Goal: Use online tool/utility: Utilize a website feature to perform a specific function

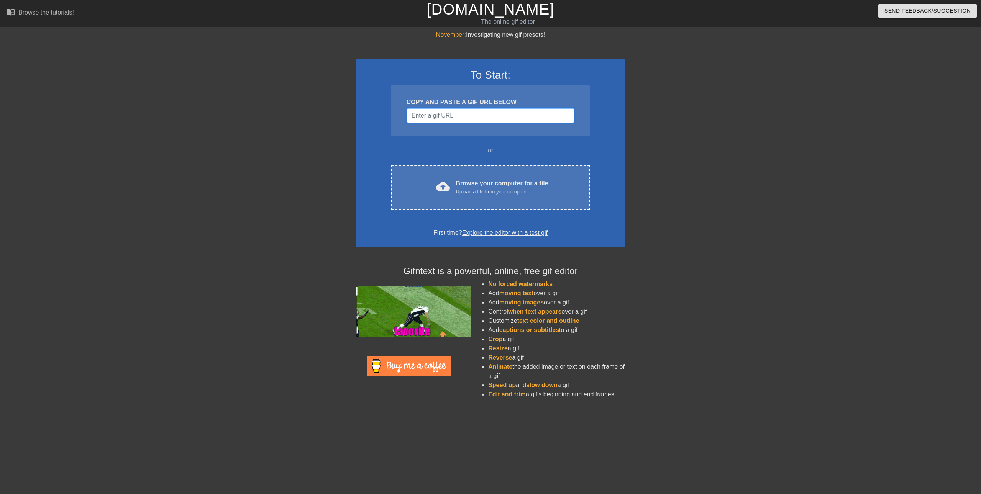
click at [471, 117] on input "Username" at bounding box center [490, 115] width 168 height 15
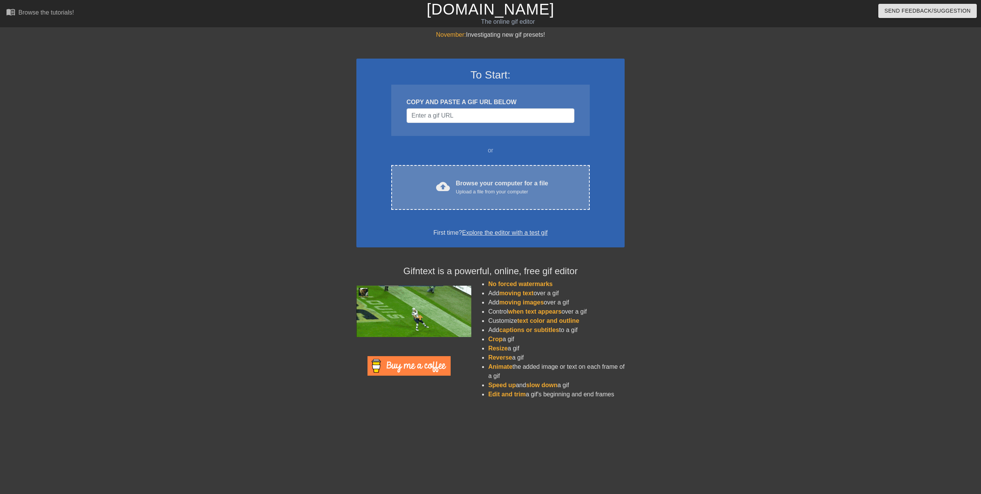
click at [466, 192] on div "Upload a file from your computer" at bounding box center [502, 192] width 92 height 8
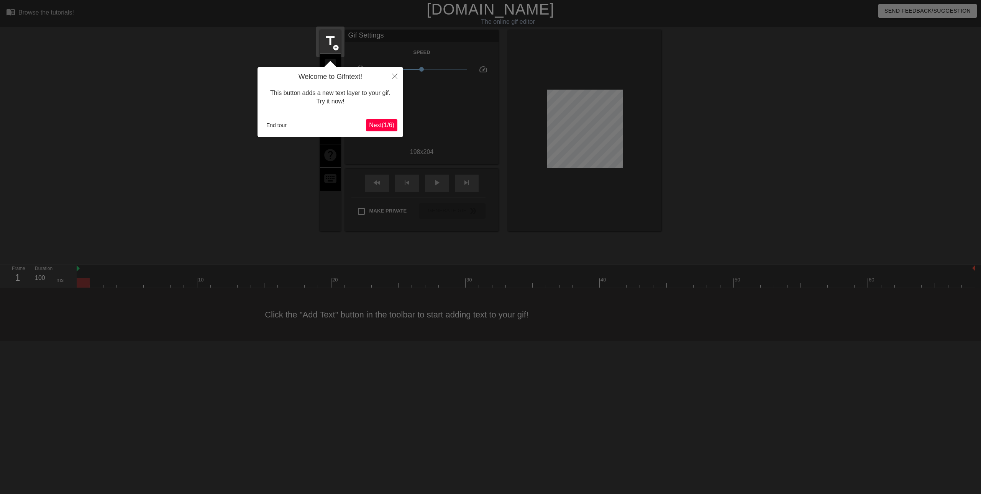
click at [372, 123] on span "Next ( 1 / 6 )" at bounding box center [381, 125] width 25 height 7
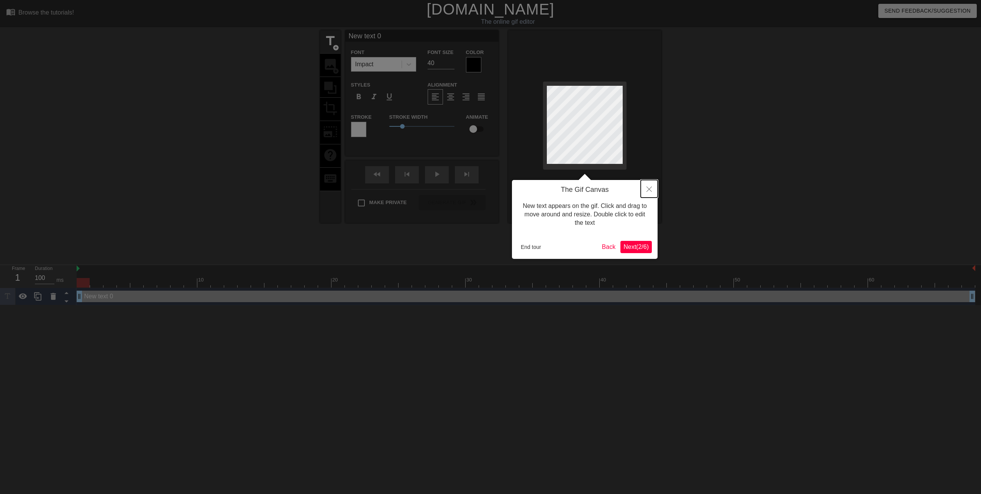
click at [646, 193] on button "Close" at bounding box center [649, 189] width 17 height 18
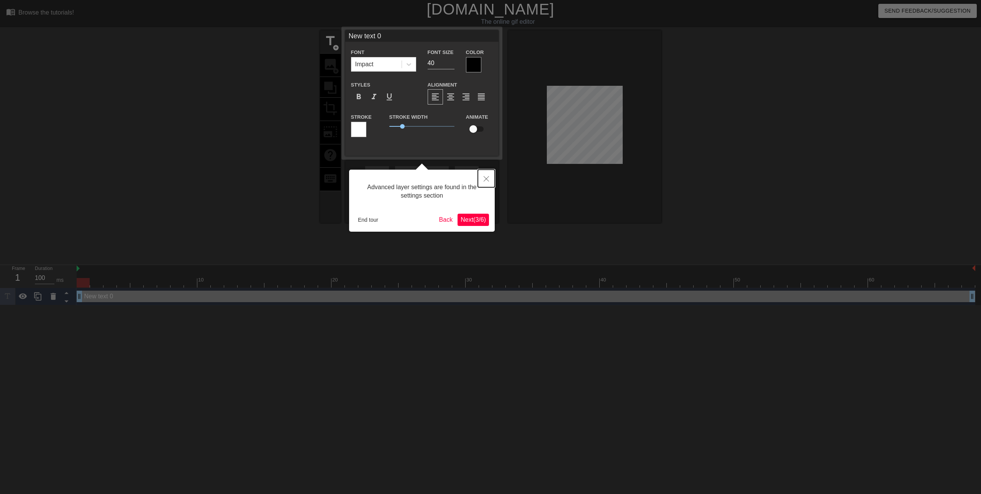
click at [481, 179] on button "Close" at bounding box center [486, 179] width 17 height 18
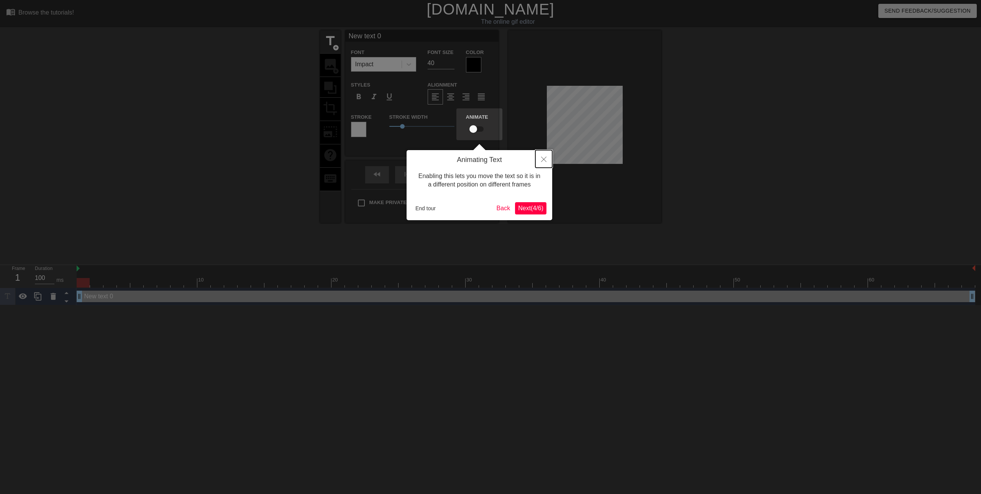
click at [536, 161] on button "Close" at bounding box center [543, 159] width 17 height 18
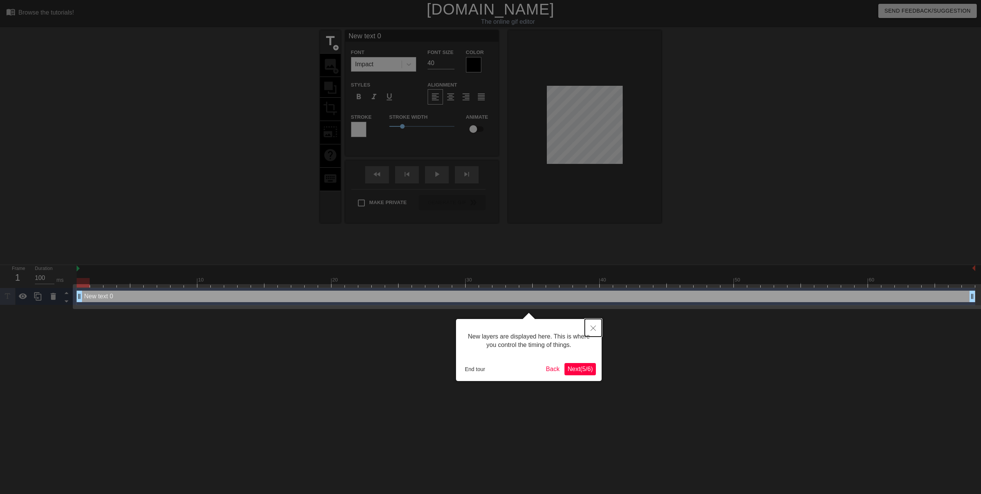
click at [590, 330] on button "Close" at bounding box center [593, 328] width 17 height 18
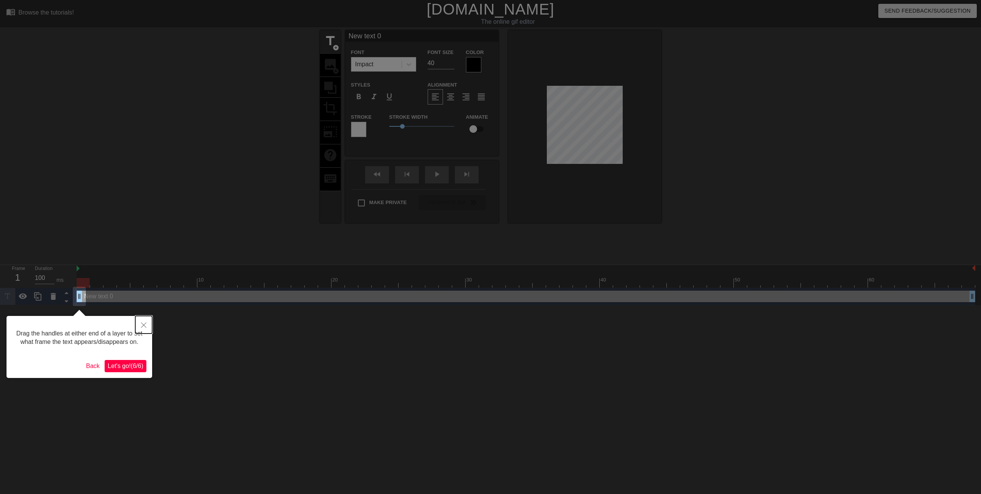
click at [146, 330] on button "Close" at bounding box center [143, 325] width 17 height 18
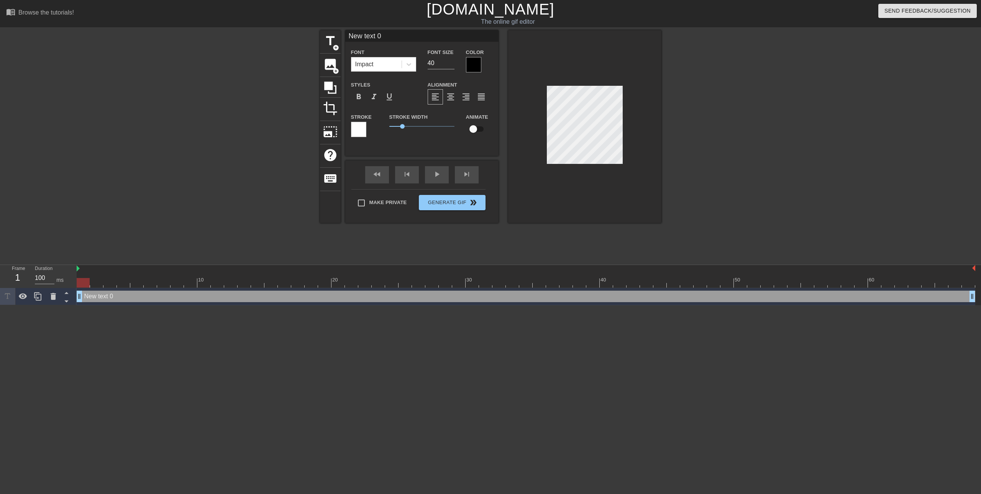
scroll to position [1, 2]
paste textarea "Pi na so mi ma ni si da na fun su low ba fa ri do la si ma net do ni [PERSON_NA…"
type input "Pi na so mi ma ni si da na fun su low ba fa ri do la si ma net do ni [PERSON_NA…"
type textarea "Pi na so mi ma ni si da na fun su low ba fa ri do la si ma net do ni [PERSON_NA…"
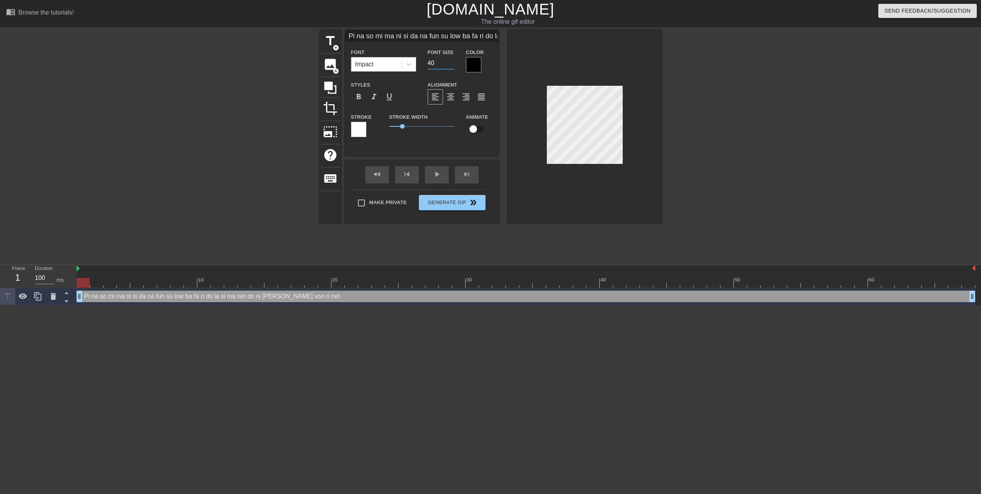
drag, startPoint x: 439, startPoint y: 58, endPoint x: 416, endPoint y: 59, distance: 23.4
click at [416, 59] on div "Font Impact Font Size 40 Color" at bounding box center [421, 60] width 153 height 25
drag, startPoint x: 444, startPoint y: 62, endPoint x: 427, endPoint y: 62, distance: 17.2
click at [428, 62] on input "5" at bounding box center [441, 63] width 27 height 12
type input "10"
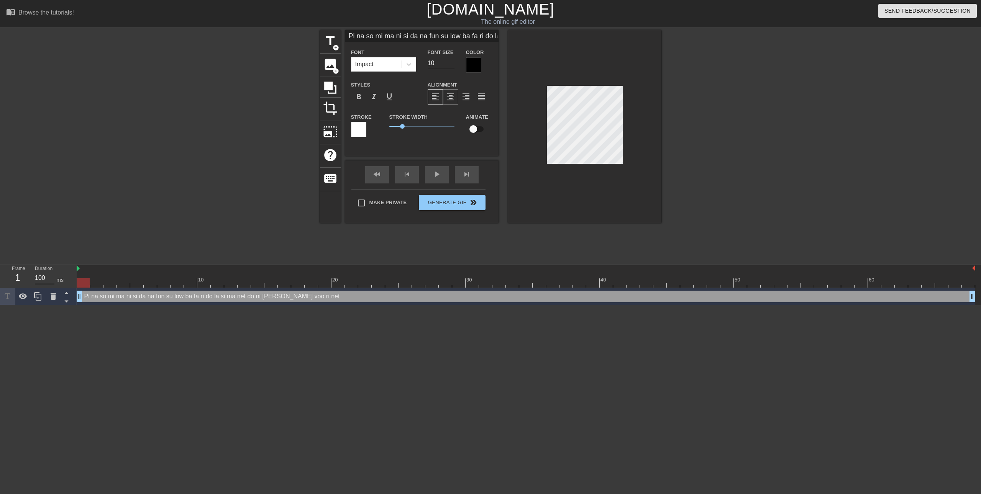
click at [451, 99] on span "format_align_center" at bounding box center [450, 96] width 9 height 9
click at [329, 176] on span "keyboard" at bounding box center [330, 178] width 15 height 15
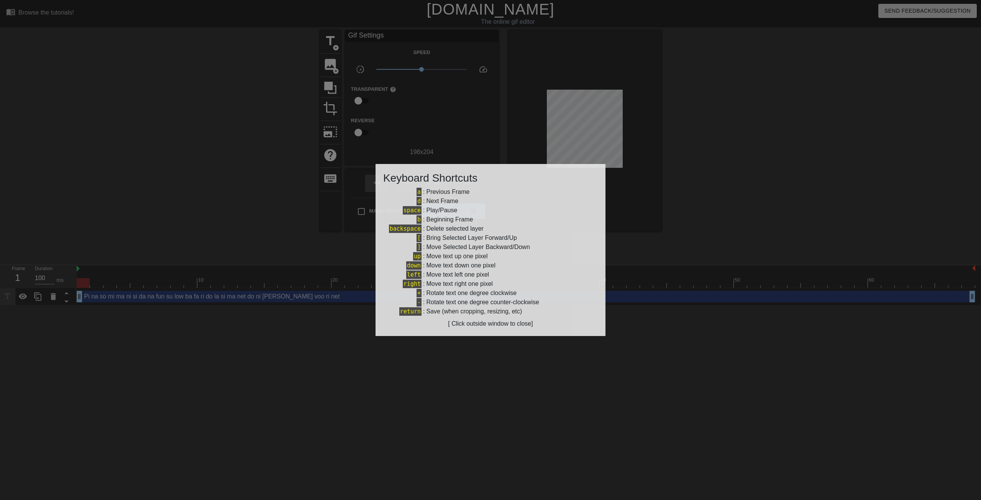
click at [275, 199] on div at bounding box center [490, 250] width 981 height 500
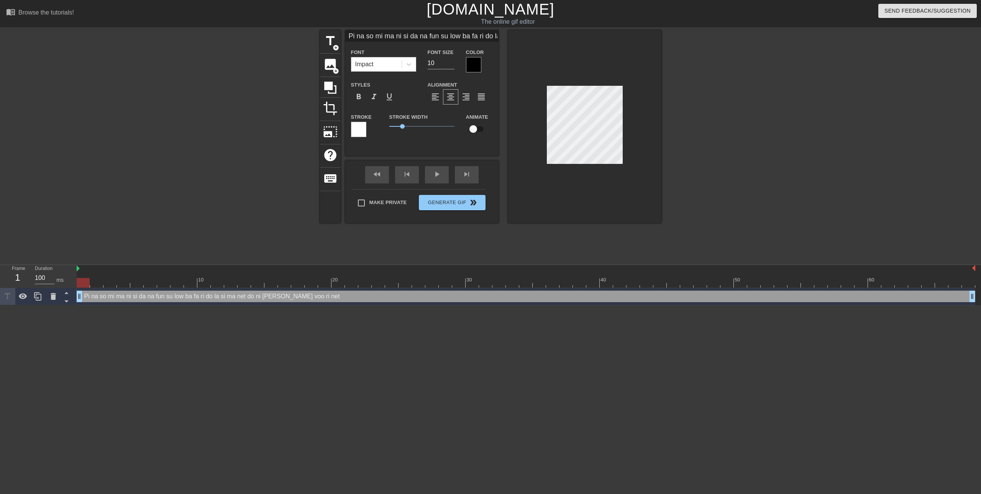
scroll to position [1, 10]
drag, startPoint x: 446, startPoint y: 59, endPoint x: 457, endPoint y: 61, distance: 10.5
click at [447, 59] on input "10" at bounding box center [441, 63] width 27 height 12
click at [457, 61] on div "Font Size 10" at bounding box center [441, 60] width 38 height 25
click at [451, 60] on input "11" at bounding box center [441, 63] width 27 height 12
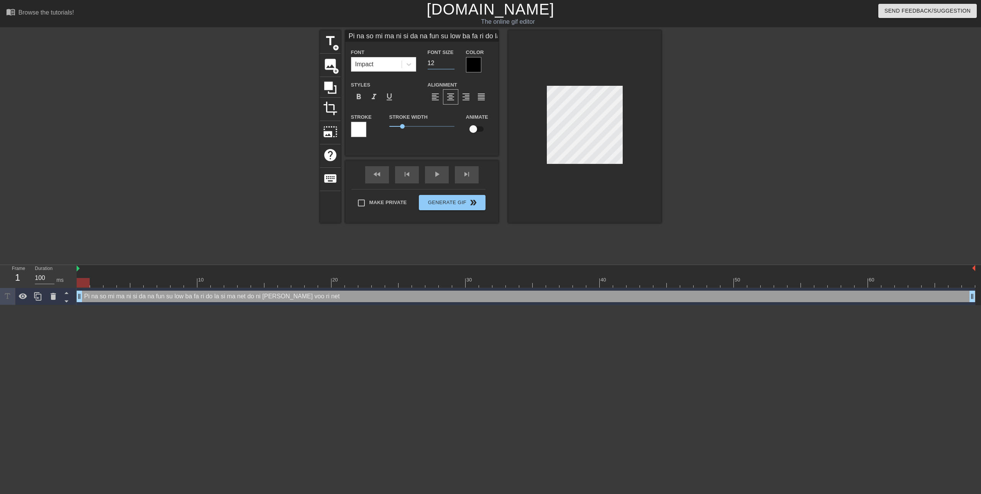
click at [451, 60] on input "12" at bounding box center [441, 63] width 27 height 12
click at [451, 60] on input "13" at bounding box center [441, 63] width 27 height 12
click at [451, 60] on input "14" at bounding box center [441, 63] width 27 height 12
click at [451, 60] on input "15" at bounding box center [441, 63] width 27 height 12
click at [451, 60] on input "16" at bounding box center [441, 63] width 27 height 12
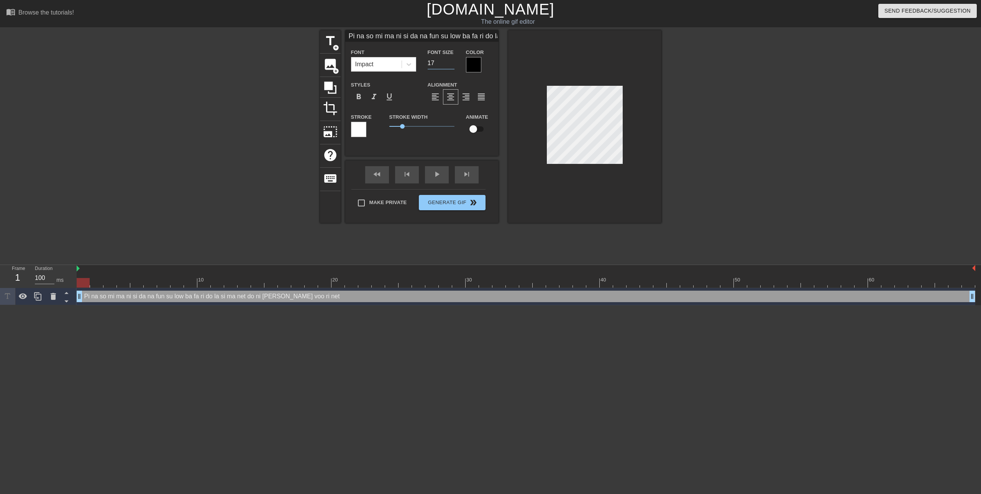
click at [451, 60] on input "17" at bounding box center [441, 63] width 27 height 12
click at [451, 60] on input "18" at bounding box center [441, 63] width 27 height 12
click at [451, 60] on input "19" at bounding box center [441, 63] width 27 height 12
type input "20"
click at [451, 60] on input "20" at bounding box center [441, 63] width 27 height 12
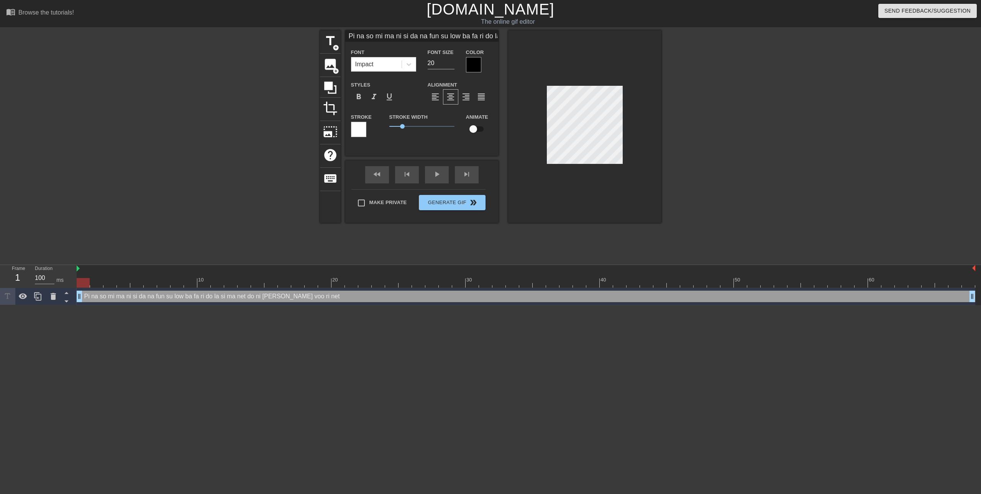
click at [664, 133] on div "title add_circle image add_circle crop photo_size_select_large help keyboard Pi…" at bounding box center [490, 145] width 981 height 230
click at [528, 133] on div at bounding box center [584, 126] width 153 height 193
click at [329, 44] on span "title" at bounding box center [330, 41] width 15 height 15
type input "New text 1"
type input "40"
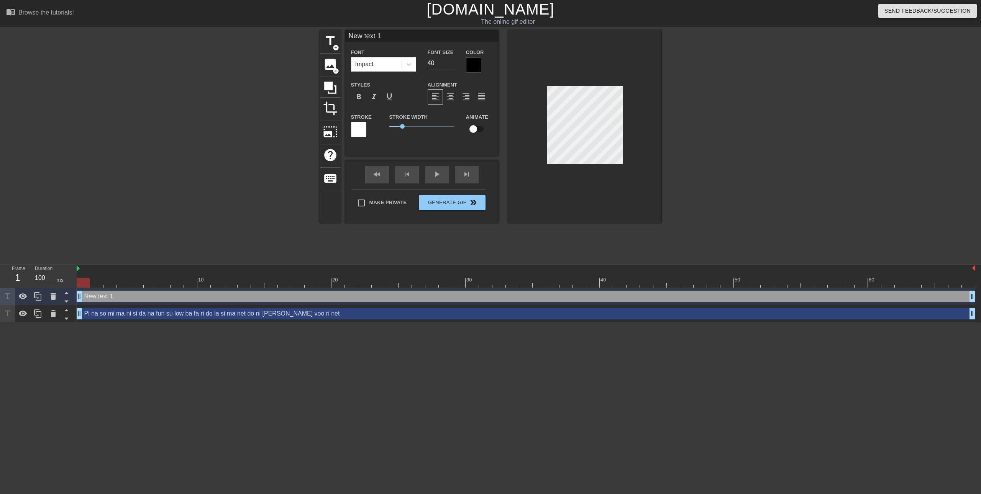
scroll to position [1, 1]
paste textarea "Pi na so mi ma ni si da na fun su low ba fa ri do la si ma net do ni [PERSON_NA…"
type input "Pi na so mi ma ni si da na fun su low ba fa ri do la si ma net do ni [PERSON_NA…"
type textarea "Pi na so mi ma ni si da na fun su low ba fa ri do la si ma net do ni [PERSON_NA…"
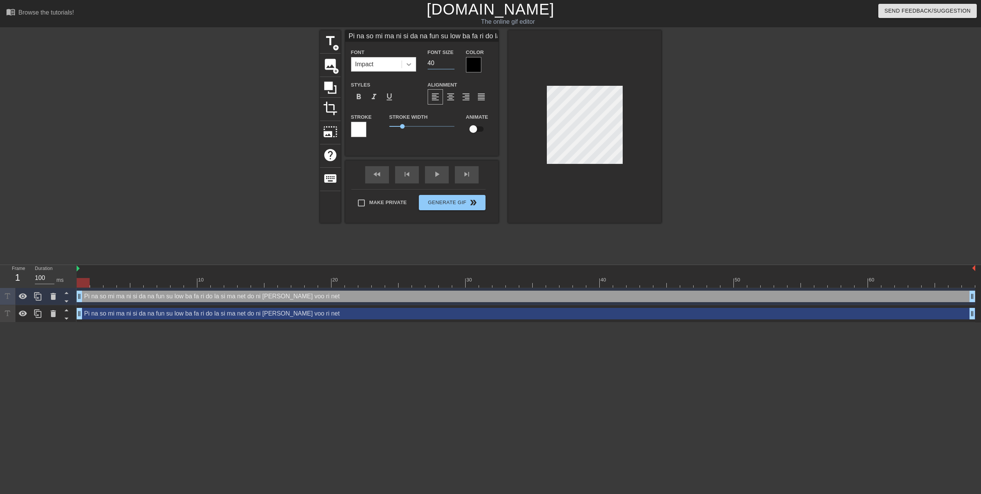
drag, startPoint x: 442, startPoint y: 61, endPoint x: 411, endPoint y: 61, distance: 31.0
click at [412, 61] on div "Font Impact Font Size 40 Color" at bounding box center [421, 60] width 153 height 25
type input "2"
type input "15"
click at [424, 35] on input "Pi na so mi ma ni si da na fun su low ba fa ri do la si ma net do ni [PERSON_NA…" at bounding box center [421, 35] width 153 height 11
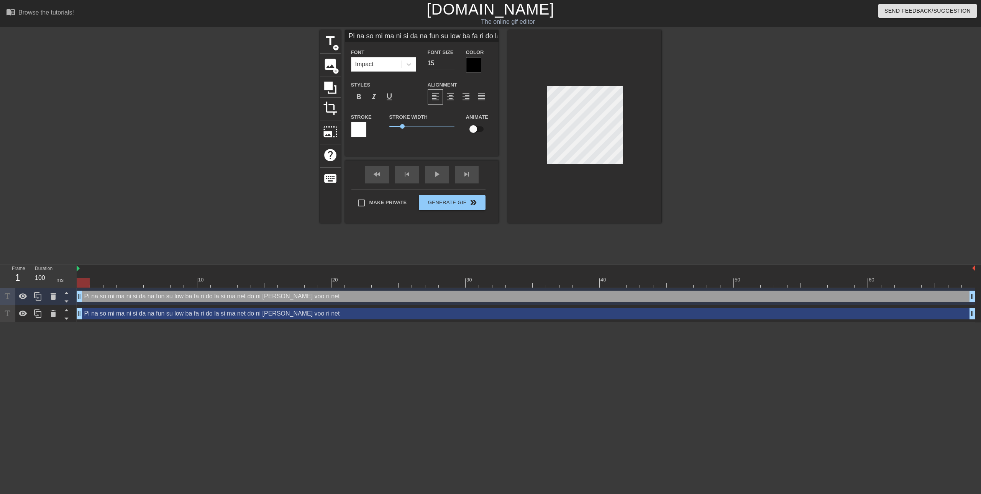
click at [435, 35] on input "Pi na so mi ma ni si da na fun su low ba fa ri do la si ma net do ni [PERSON_NA…" at bounding box center [421, 35] width 153 height 11
click at [442, 35] on input "Pi na so mi ma ni si da na fun su low ba fa ri do la si ma net do ni [PERSON_NA…" at bounding box center [421, 35] width 153 height 11
click at [436, 34] on input "Pi na so mi ma ni si da na fun su low ba fa ri do la si ma net do ni [PERSON_NA…" at bounding box center [421, 35] width 153 height 11
type input "Pi na so mi ma ni si da na fun su low ba fa ri do la si ma net do ni [PERSON_NA…"
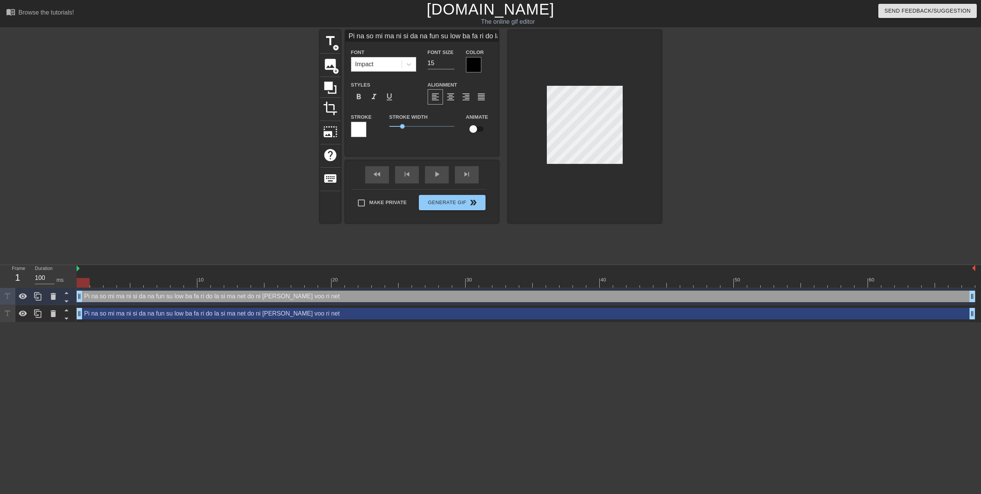
type textarea "Pi na so mi ma ni si da na fun su low ba fa ri do la si ma net do ni [PERSON_NA…"
type input "20"
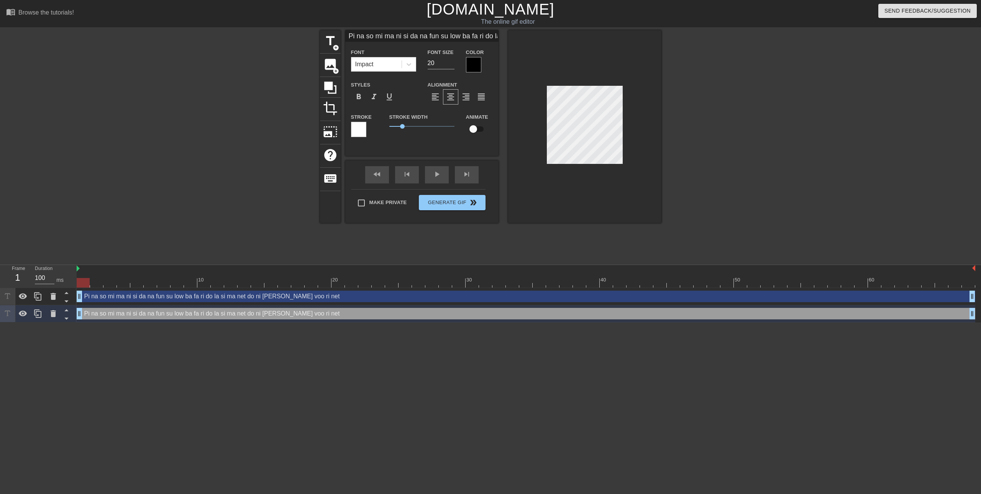
click at [488, 323] on html "menu_book Browse the tutorials! [DOMAIN_NAME] The online gif editor Send Feedba…" at bounding box center [490, 161] width 981 height 323
type input "Pi na so mi ma ni si da na fun su low ba fa ri do la si ma net do ni [PERSON_NA…"
type input "15"
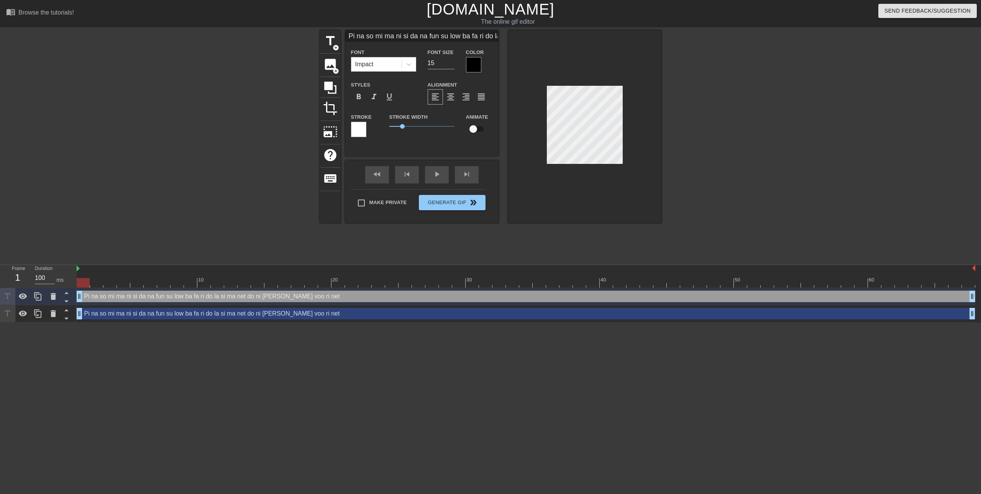
type input "Pi na so mi ma ni si da na fun su low ba fa ri do la si ma net do ni [PERSON_NA…"
type textarea "Pi na so mi ma ni si da na fun su low ba fa ri do la si ma net do ni [PERSON_NA…"
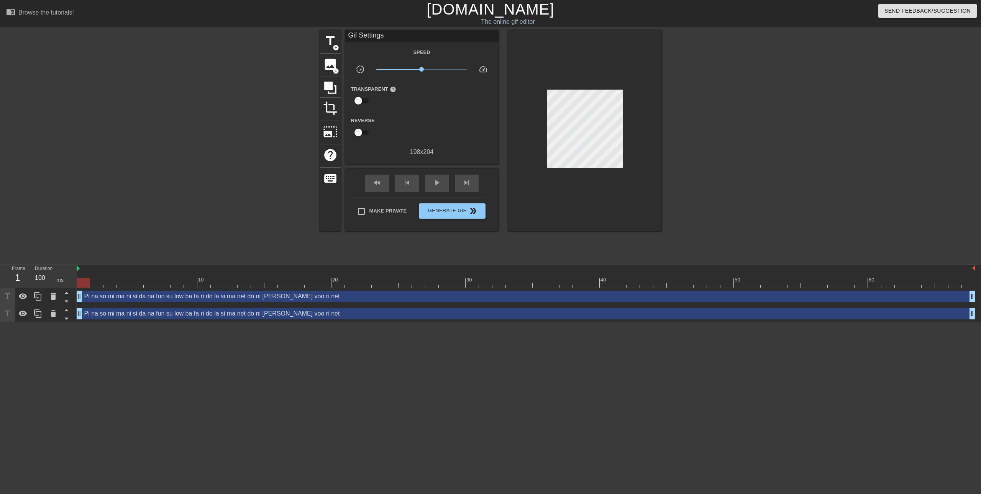
click at [628, 119] on div at bounding box center [584, 130] width 153 height 201
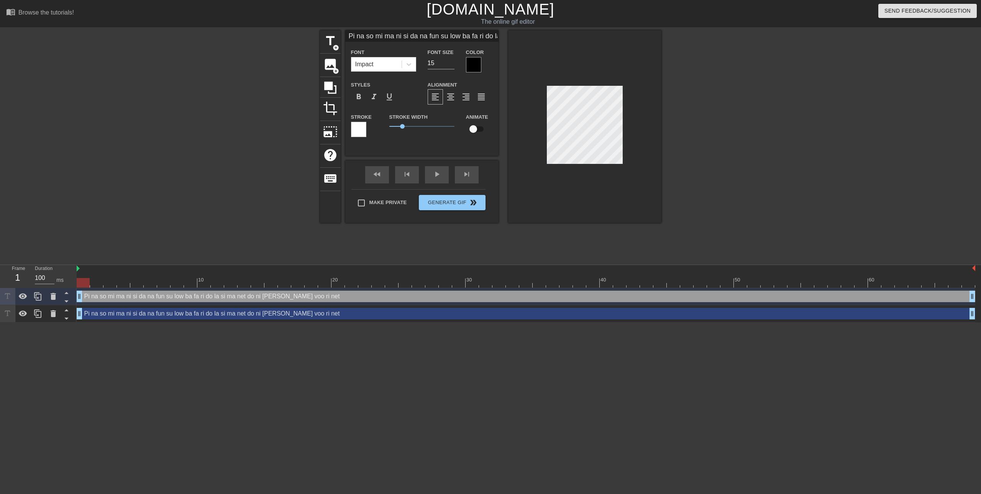
scroll to position [1, 5]
type input "Pi na so mi ma ni si da na fun su low ba fa ri do la si ma net do ni [PERSON_NA…"
type textarea "Pi na so mi ma ni si da na fun su low ba fa ri do la si ma net do ni [PERSON_NA…"
type input "Pi na so mi ma ni si da na fun su low ba fa ri do la si ma net do ni [PERSON_NA…"
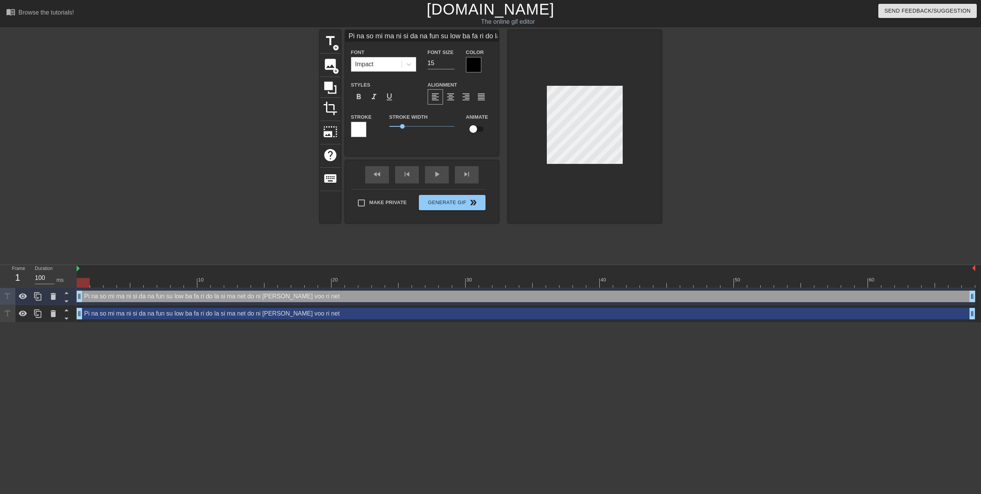
type textarea "Pi na so mi ma ni si da na fun su low ba fa ri do la si ma net do ni [PERSON_NA…"
type input "Pi na so mi ma ni si da na fun su low ba fa ri do la si ma net do ni [PERSON_NA…"
type textarea "Pi na so mi ma ni si da na fun su low ba fa ri do la si ma net do ni [PERSON_NA…"
type input "Pi na so mi ma ni si da na fun su low ba fa ri do la si ma net do ni [PERSON_NA…"
type textarea "Pi na so mi ma ni si da na fun su low ba fa ri do la si ma net do ni [PERSON_NA…"
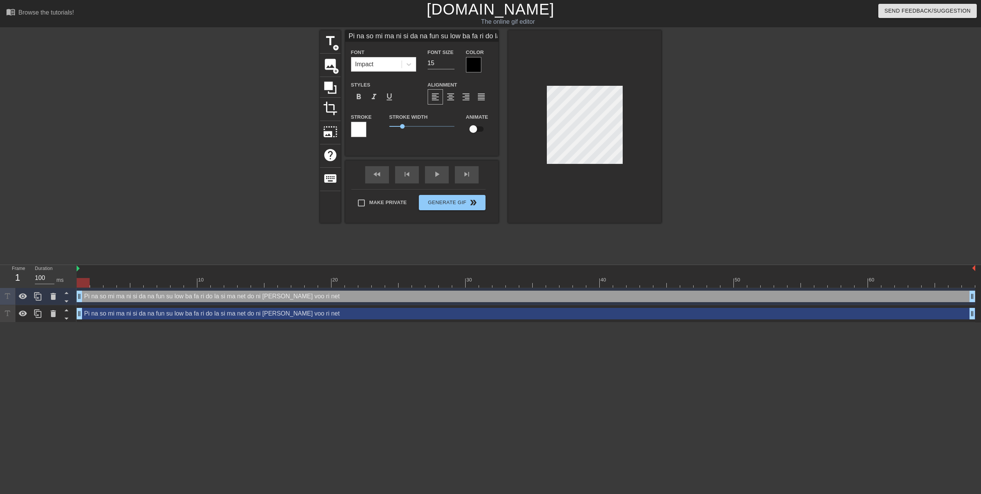
scroll to position [2, 2]
type input "Pi na so mi ma ni si da na fun su low ba fa ri do la si ma net do ni [PERSON_NA…"
type textarea "Pi na so mi ma ni si da na fun su low ba fa ri do la si ma net do ni [PERSON_NA…"
type input "Pi na so mi ma ni si da na fun su low ba fa ri do la si ma net do ni [PERSON_NA…"
type textarea "Pi na so mi ma ni si da na fun su low ba fa ri do la si ma net do ni [PERSON_NA…"
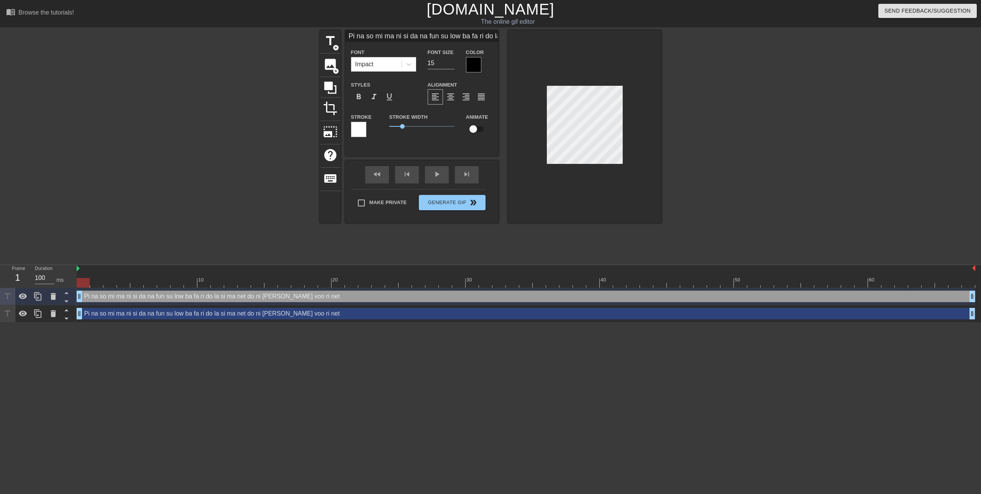
type input "Pi na so mi ma ni si da na fun su low ba fa ri do la si ma net do ni [PERSON_NA…"
type textarea "Pi na so mi ma ni si da na fun su low ba fa ri do la si ma net do ni [PERSON_NA…"
type input "Pi na so mi ma ni si da na fun su low ba fa ri do la si ma net do ni [PERSON_NA…"
type textarea "Pi na so mi ma ni si da na fun su low ba fa ri do la si ma net do ni [PERSON_NA…"
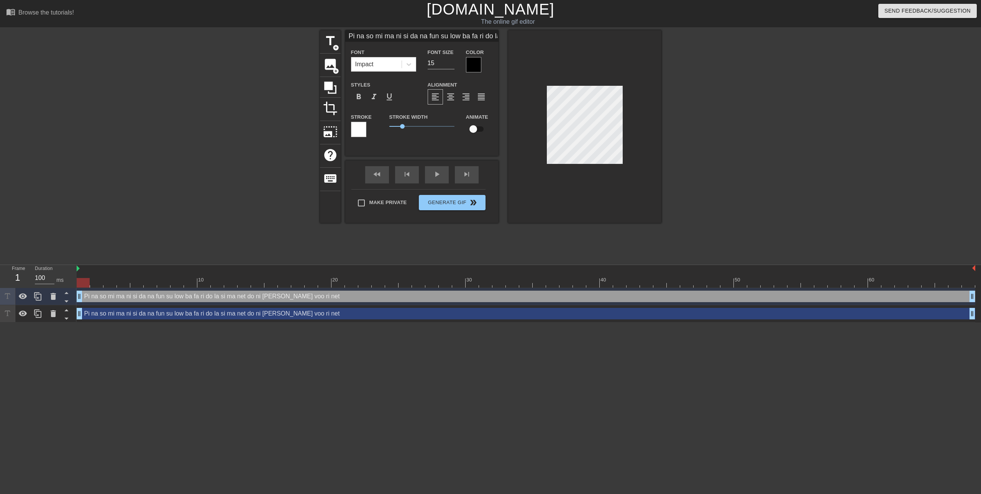
type input "Pi na so mi ma ni si da na fun su low ba fa ri do la si ma net do n [PERSON_NAM…"
type textarea "Pi na so mi ma ni si da na fun su low ba fa ri do la si ma net do n [PERSON_NAM…"
type input "Pi na so mi ma ni si da na fun su low ba fa ri do la si ma net do [PERSON_NAME]…"
type textarea "Pi na so mi ma ni si da na fun su low ba fa ri do la si ma net do [PERSON_NAME]…"
type input "Pi na so mi ma ni si da na fun su low ba fa ri do la si ma net do n [PERSON_NAM…"
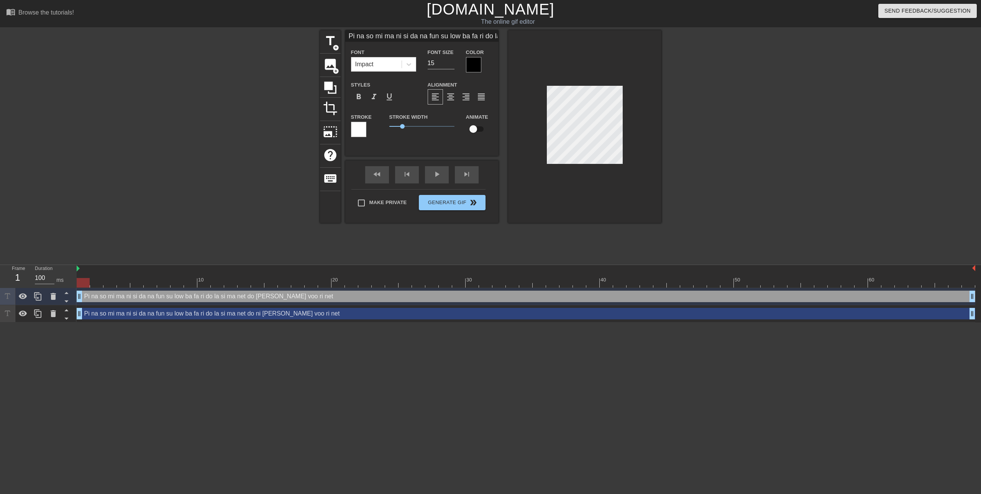
type textarea "Pi na so mi ma ni si da na fun su low ba fa ri do la si ma net do n [PERSON_NAM…"
type input "Pi na so mi ma ni si da na fun su low ba fa ri do la si ma net do ni [PERSON_NA…"
type textarea "Pi na so mi ma ni si da na fun su low ba fa ri do la si ma net do ni [PERSON_NA…"
type input "Pi na so mi ma ni si da na fun su low ba fa ri do la si ma net do ni [PERSON_NA…"
type textarea "Pi na so mi ma ni si da na fun su low ba fa ri do la si ma net do ni [PERSON_NA…"
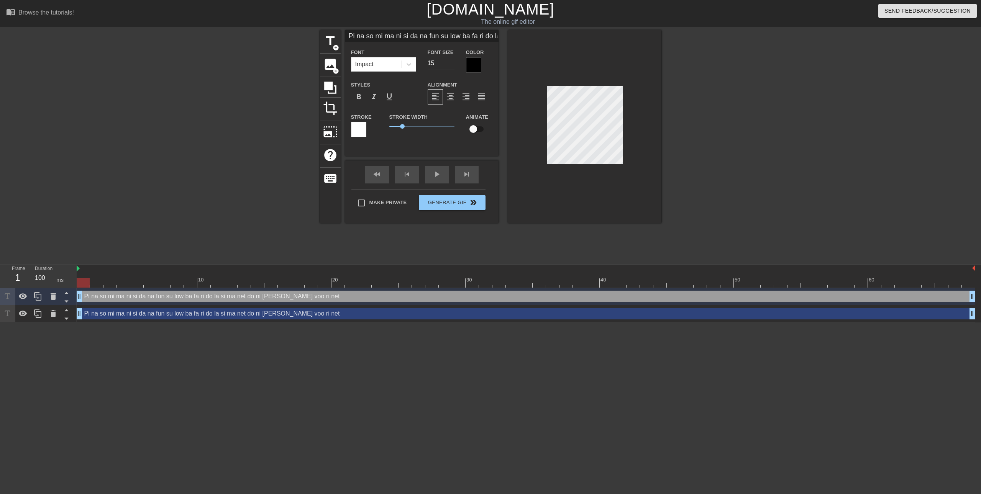
type input "Pi na so mi ma ni si da na fun su low ba fa ri do la si ma net do ni [PERSON_NA…"
type textarea "Pi na so mi ma ni si da na fun su low ba fa ri do la si ma net do ni [PERSON_NA…"
type input "Pi na so mi ma ni si da na fun su low ba fa ri do la si ma net do ni [PERSON_NA…"
type textarea "Pi na so mi ma ni si da na fun su low ba fa ri do la si ma net do ni [PERSON_NA…"
type input "Pi na so mi ma ni si da na fun su low ba fa ri do la si ma net do ni [PERSON_NA…"
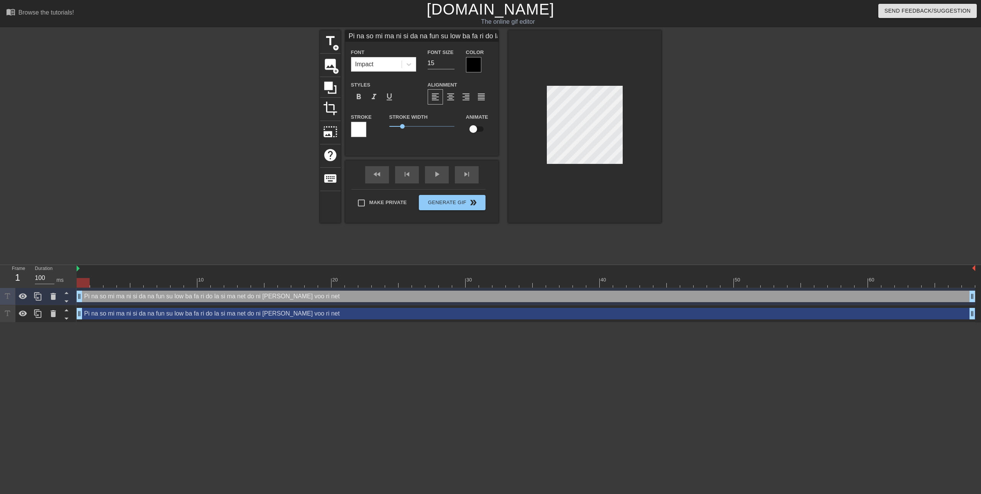
type textarea "Pi na so mi ma ni si da na fun su low ba fa ri do la si ma net do ni [PERSON_NA…"
type input "Pi na so mi ma ni si da na fun su low ba fa ri do la si ma net do ni [PERSON_NA…"
type textarea "Pi na so mi ma ni si da na fun su low ba fa ri do la si ma net do ni [PERSON_NA…"
click at [590, 67] on div at bounding box center [584, 126] width 153 height 193
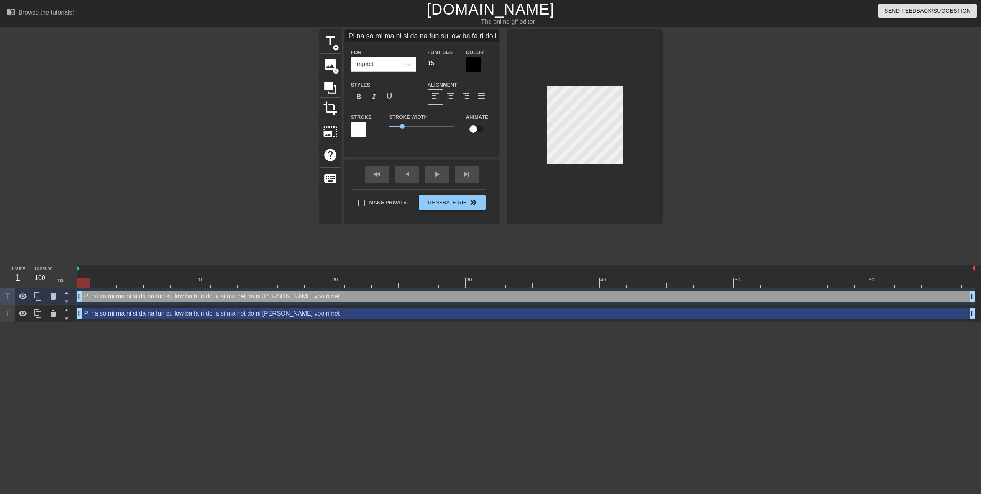
click at [364, 105] on div "title add_circle image add_circle crop photo_size_select_large help keyboard Pi…" at bounding box center [490, 126] width 341 height 193
click at [326, 42] on span "title" at bounding box center [330, 41] width 15 height 15
type input "New text 2"
type input "40"
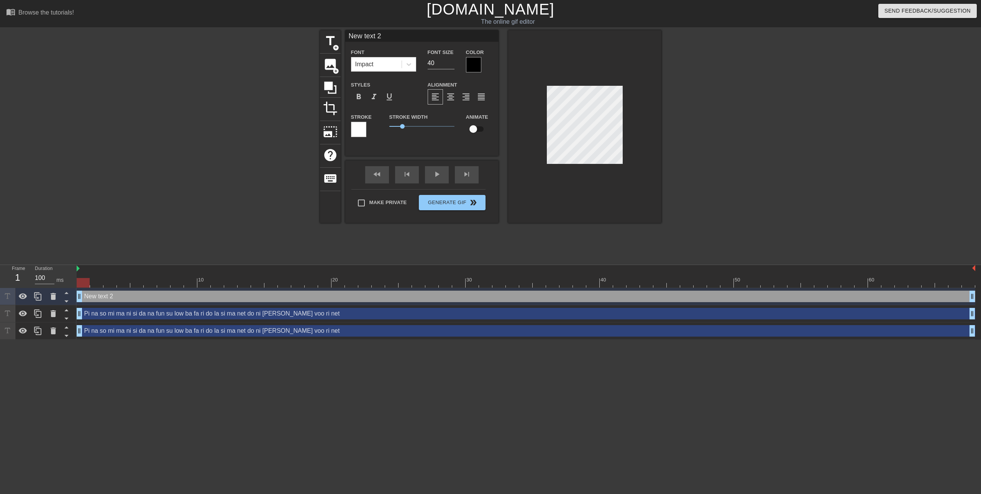
scroll to position [1, 2]
type input "New text"
type textarea "New text"
type input "New text"
type textarea "New text"
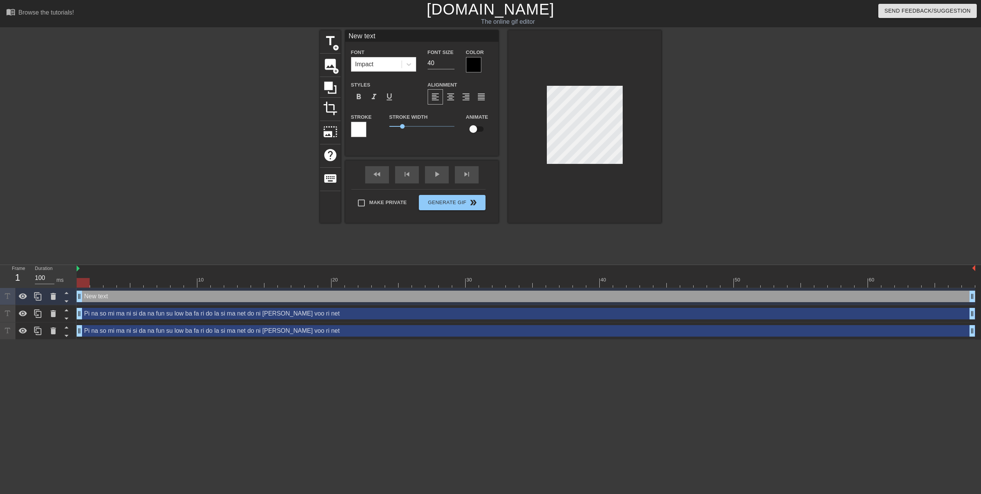
type input "New tex"
type textarea "New tex"
type input "New te"
type textarea "New te"
type input "New t"
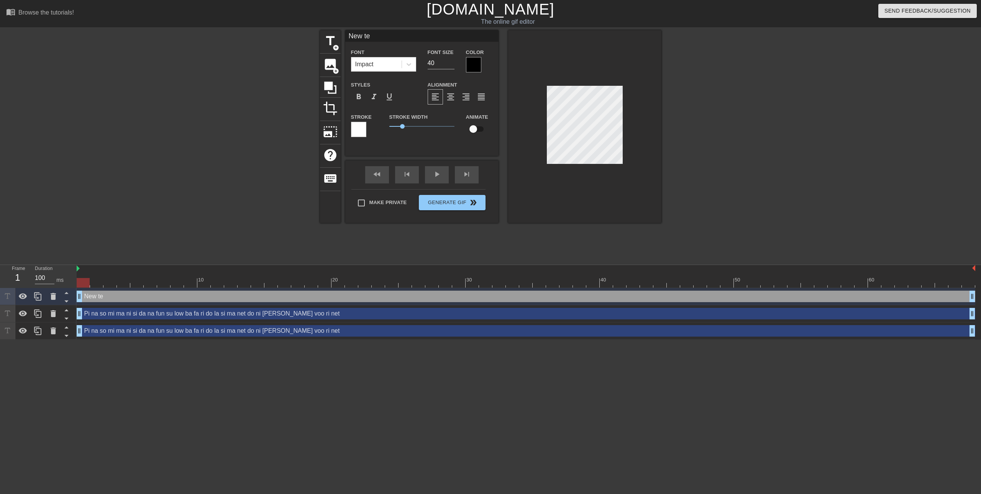
type textarea "New t"
type input "New"
type textarea "New"
type input "New"
type textarea "New"
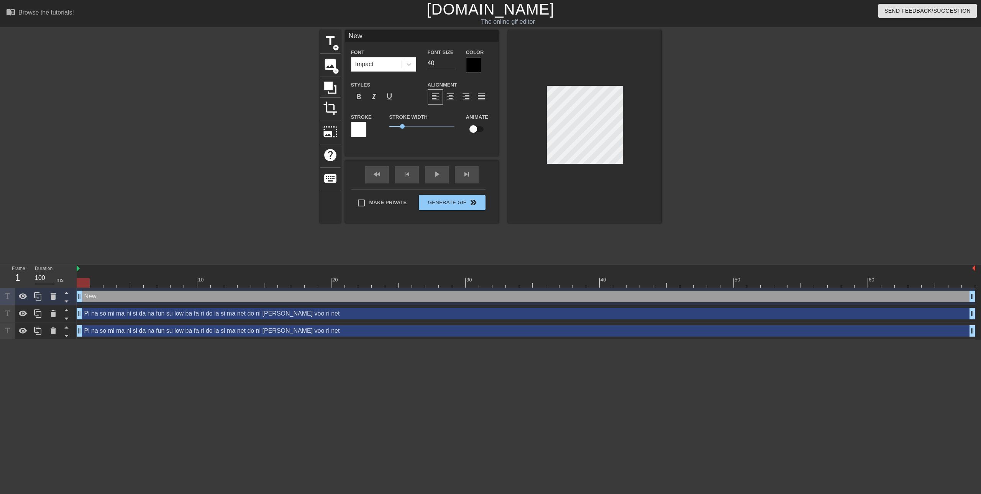
type input "Ne"
type textarea "Ne"
type input "N"
type textarea "N"
paste textarea "Pi na so mi ma ni si da na fun su low ba fa ri do la si ma net do ni [PERSON_NA…"
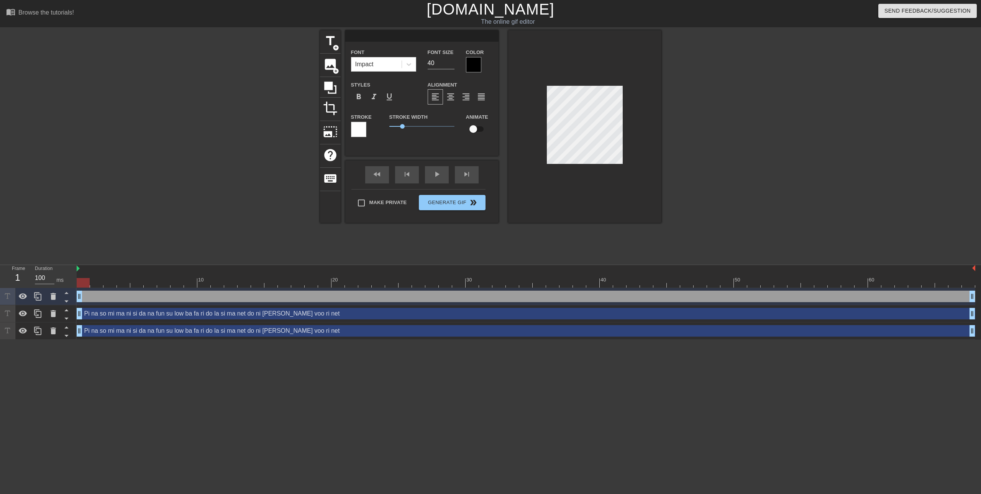
type input "Pi na so mi ma ni si da na fun su low ba fa ri do la si ma net do ni [PERSON_NA…"
type textarea "Pi na so mi ma ni si da na fun su low ba fa ri do la si ma net do ni [PERSON_NA…"
drag, startPoint x: 438, startPoint y: 61, endPoint x: 415, endPoint y: 57, distance: 23.4
click at [416, 57] on div "Font Impact Font Size 40 Color" at bounding box center [421, 60] width 153 height 25
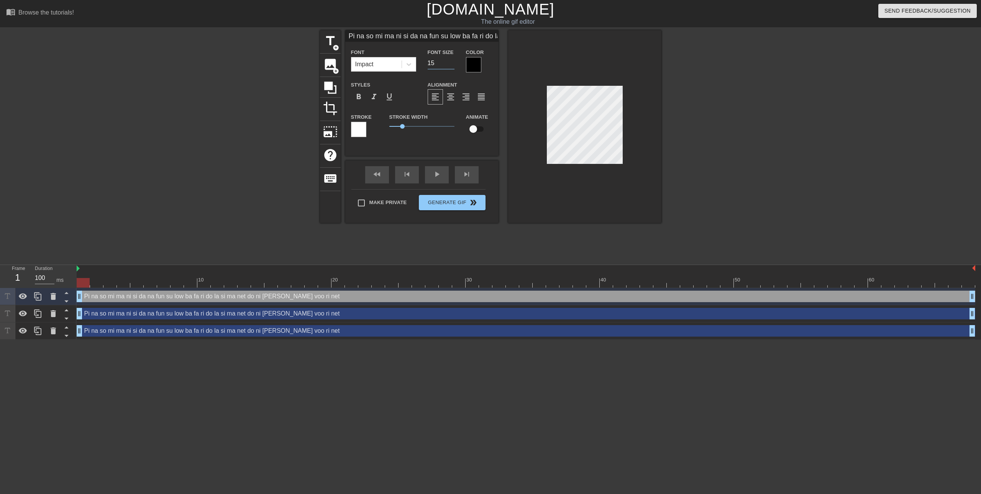
type input "15"
type input "Pi na so mi ma ni si da na fun su low ba fa ri do la si ma net do ni [PERSON_NA…"
type textarea "Pi na so mi ma ni si da na fun su low ba fa ri do la si ma net do ni [PERSON_NA…"
type input "Pi na so mi ma ni si da na fun su low ba fa ri do la si ma net do ni [PERSON_NA…"
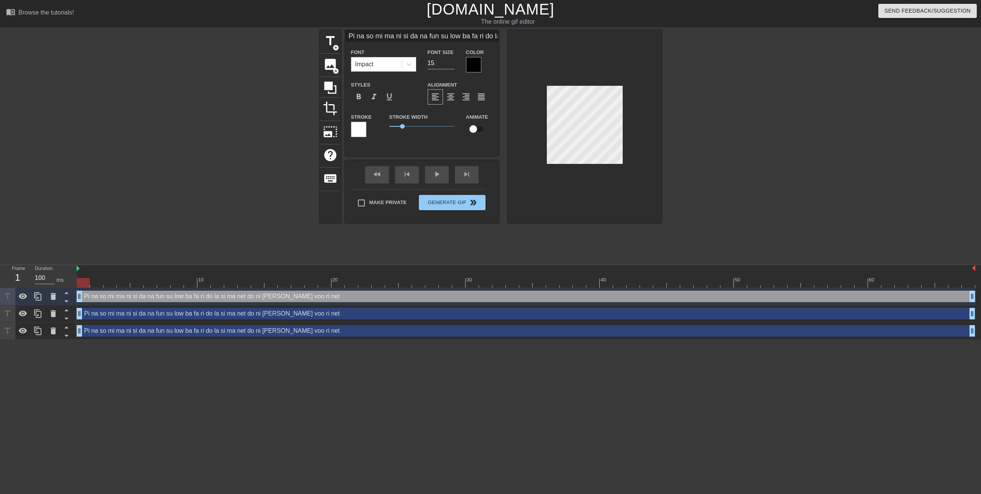
scroll to position [2, 1]
type textarea "Pi na so mi ma ni si da na fun su low ba fa ri do la si ma net do ni [PERSON_NA…"
click at [635, 116] on div at bounding box center [584, 126] width 153 height 193
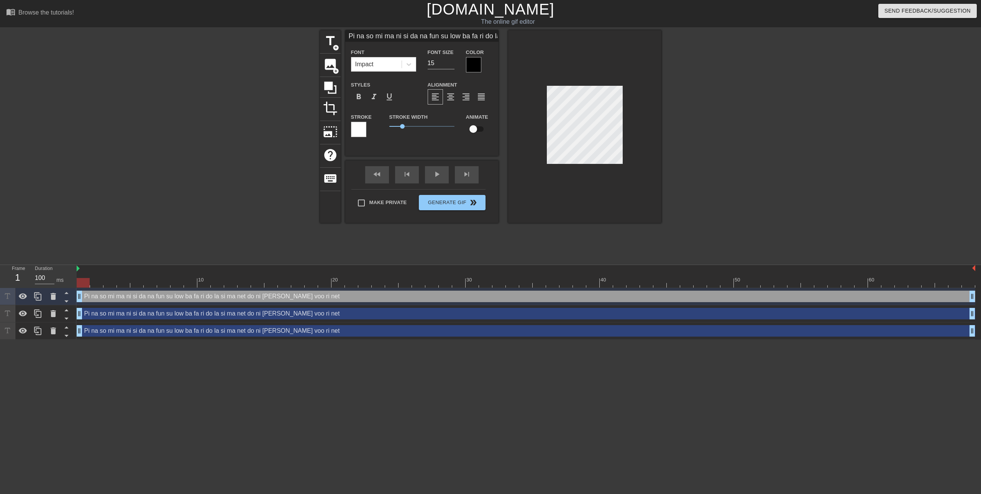
type input "Pi na so mi ma ni si da na fun su low ba fa ri do la si ma net do ni [PERSON_NA…"
type textarea "Pi na so mi ma ni si da na fun su low ba fa ri do la si ma net do ni [PERSON_NA…"
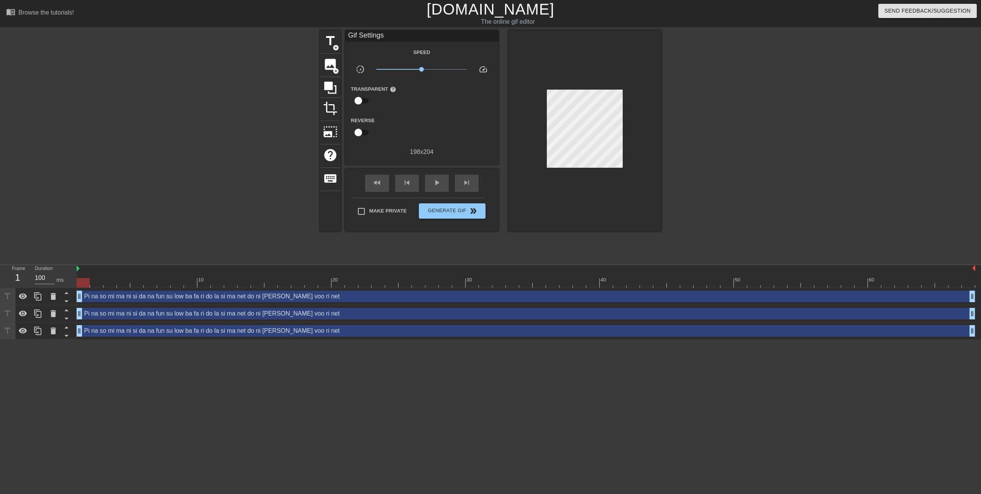
click at [644, 111] on div at bounding box center [584, 130] width 153 height 201
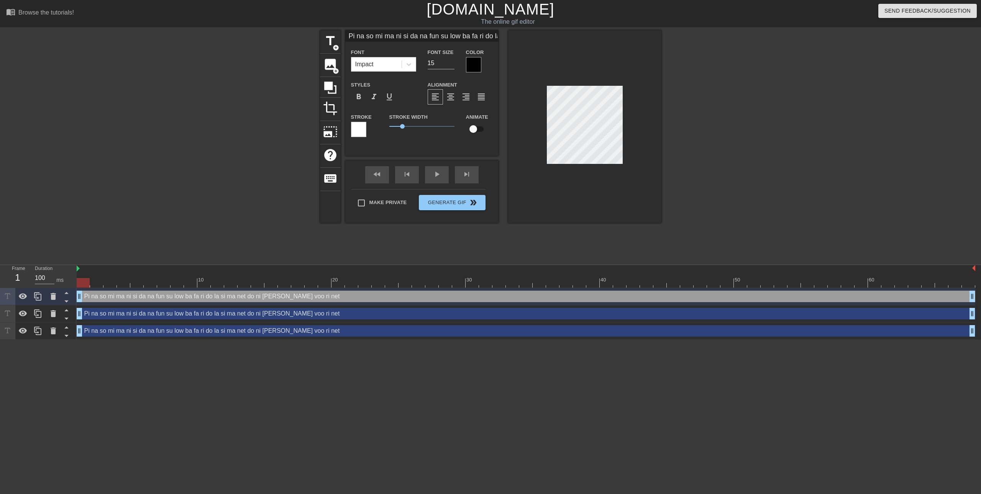
type input "Pi na so mi ma ni si da na fun su low ba fa ri do la si ma net do ni [PERSON_NA…"
type textarea "Pi na so mi ma ni si da na fun su low ba fa ri do la si ma net do ni p wana voo…"
type input "Pi na so mi ma ni si da na fun su low ba fa ri do la si ma net do ni pwan voo r…"
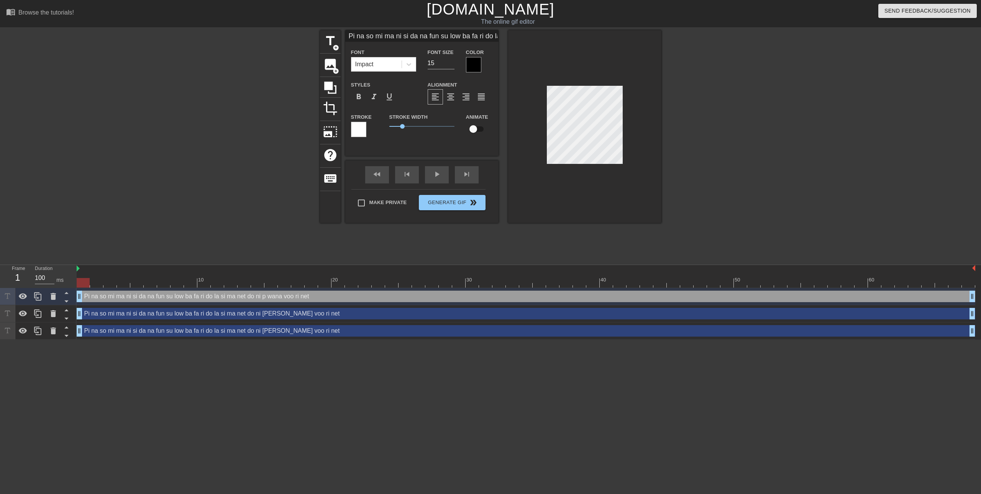
type textarea "Pi na so mi ma ni si da na fun su low ba fa ri do la si ma net do ni p wan voo …"
type input "Pi na so mi ma ni si da na fun su low ba fa ri do la si ma net do ni pwa voo ri…"
type textarea "Pi na so mi ma ni si da na fun su low ba fa ri do la si ma net do ni p wa voo r…"
type input "Pi na so mi ma ni si da na fun su low ba fa ri do la si ma net do ni pw voo ri …"
type textarea "Pi na so mi ma ni si da na fun su low ba fa ri do la si ma net do ni p w voo ri…"
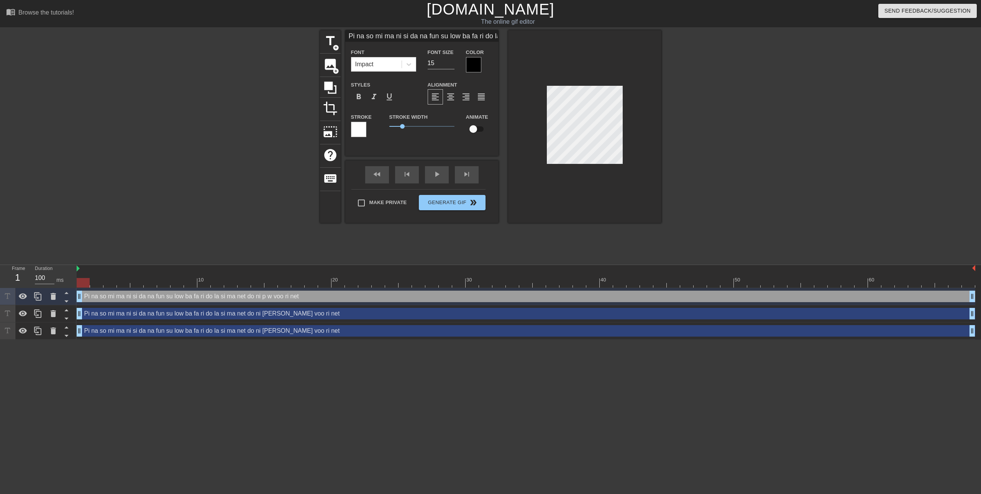
type input "Pi na so mi ma ni si da na fun su low ba fa ri do la si ma net do ni p voo ri n…"
type textarea "Pi na so mi ma ni si da na fun su low ba fa ri do la si ma net do ni p voo ri n…"
type input "Pi na so mi ma ni si da na fun su low ba fa ri do la si ma net do ni p voo ri n…"
type textarea "Pi na so mi ma ni si da na fun su low ba fa ri do la si ma net do ni p voo ri n…"
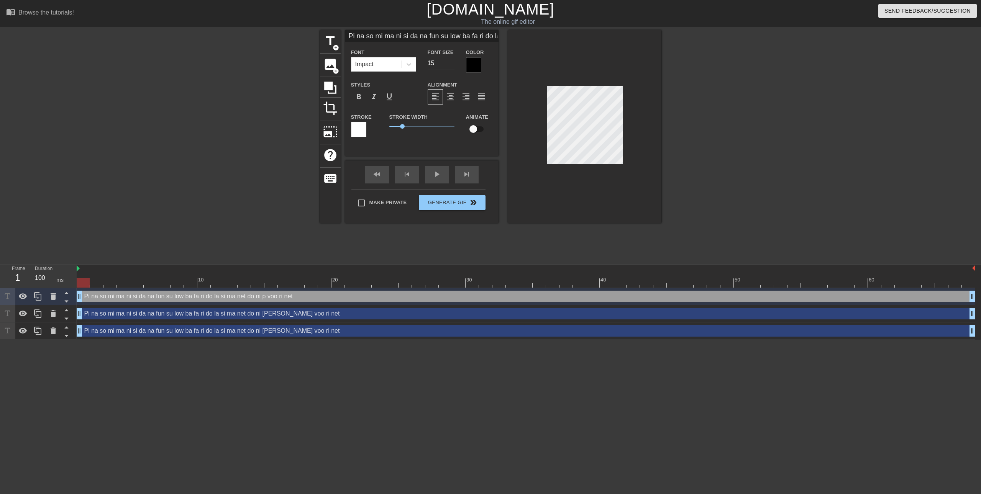
scroll to position [3, 1]
type input "Pi na so mi ma ni si da na fun su low ba fa ri do la si ma net do ni p wvoo ri …"
type textarea "Pi na so mi ma ni si da na fun su low ba fa ri do la si ma net do ni p wvoo ri …"
type input "Pi na so mi ma ni si da na fun su low ba fa ri do la si ma net do ni p wavoo ri…"
type textarea "Pi na so mi ma ni si da na fun su low ba fa ri do la si ma net do ni p wavoo ri…"
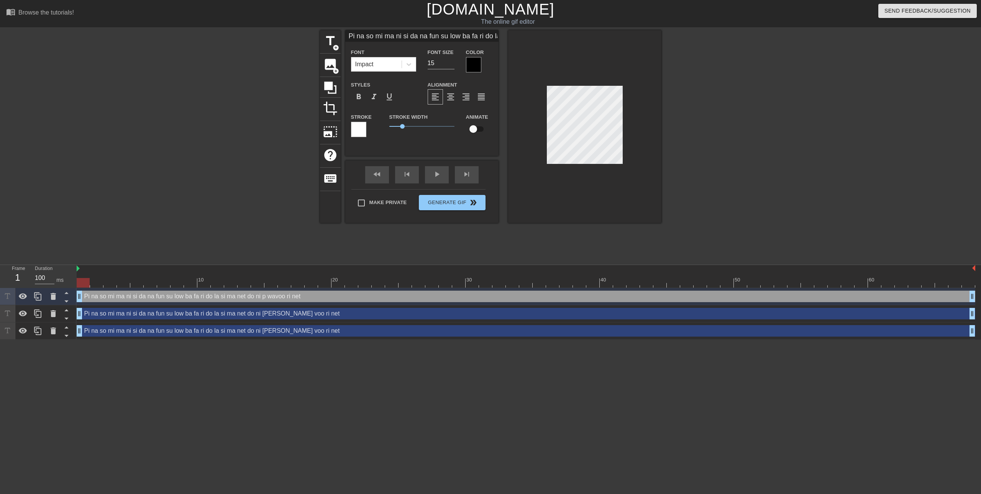
type input "Pi na so mi ma ni si da na fun su low ba fa ri do la si ma net do ni p wanvoo r…"
type textarea "Pi na so mi ma ni si da na fun su low ba fa ri do la si ma net do ni p wanvoo r…"
type input "Pi na so mi ma ni si da na fun su low ba fa ri do la si ma net do ni p wannvoo …"
type textarea "Pi na so mi ma ni si da na fun su low ba fa ri do la si ma net do ni p wannvoo …"
type input "Pi na so mi ma ni si da na fun su low ba fa ri do la si ma net do ni p wannavoo…"
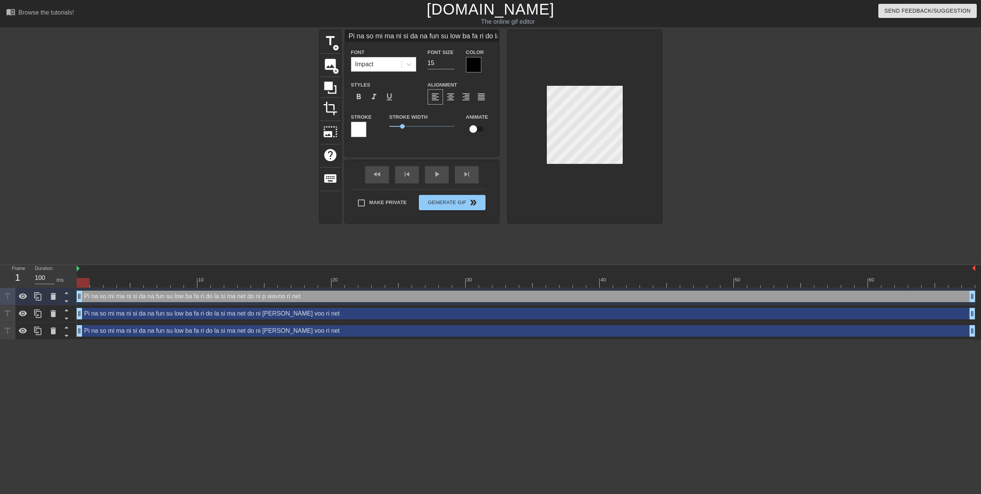
type textarea "Pi na so mi ma ni si da na fun su low ba fa ri do la si ma net do ni p wannavoo…"
type input "Pi na so mi ma ni si da na fun su low ba fa ri do la si ma net do ni p wanna vo…"
type textarea "Pi na so mi ma ni si da na fun su low ba fa ri do la si ma net do ni p wanna vo…"
click at [642, 110] on div at bounding box center [584, 126] width 153 height 193
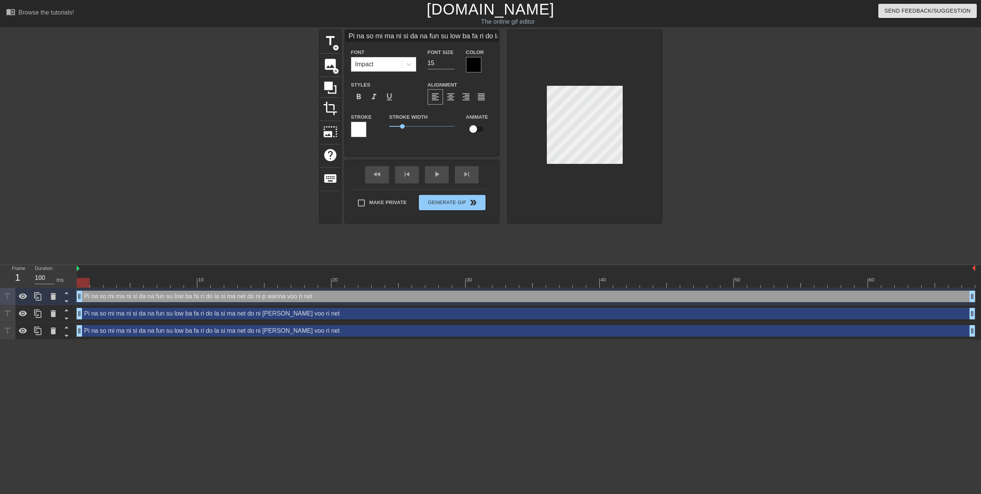
scroll to position [1, 5]
type input "Pi na so mi ma ni si da na fun su low ba fa ri do l si ma net do ni p wanna voo…"
type textarea "Pi na so mi ma ni si da na fun su low ba fa ri do l si ma net do ni p wanna voo…"
type input "Pi na so mi ma ni si da na fun su low ba fa ri do si ma net do ni p wanna voo r…"
type textarea "Pi na so mi ma ni si da na fun su low ba fa ri do si ma net do ni p wanna voo r…"
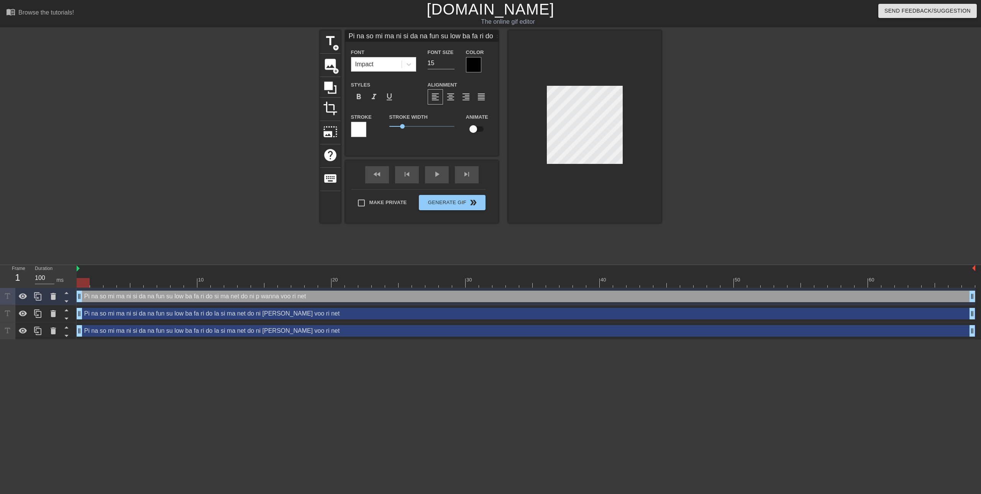
type input "Pi na so mi ma ni si da na fun su low ba fa ri do si ma net do ni p wanna voo r…"
type textarea "Pi na so mi ma ni si da na fun su low ba fa ri do si ma net do ni p wanna voo r…"
type input "Pi na so mi ma ni si da na fun su low ba fa ri d si ma net do ni p wanna voo ri…"
type textarea "Pi na so mi ma ni si da na fun su low ba fa ri d si ma net do ni p wanna voo ri…"
type input "Pi na so mi ma ni si da na fun su low ba fa ri si ma net do ni p wanna voo ri n…"
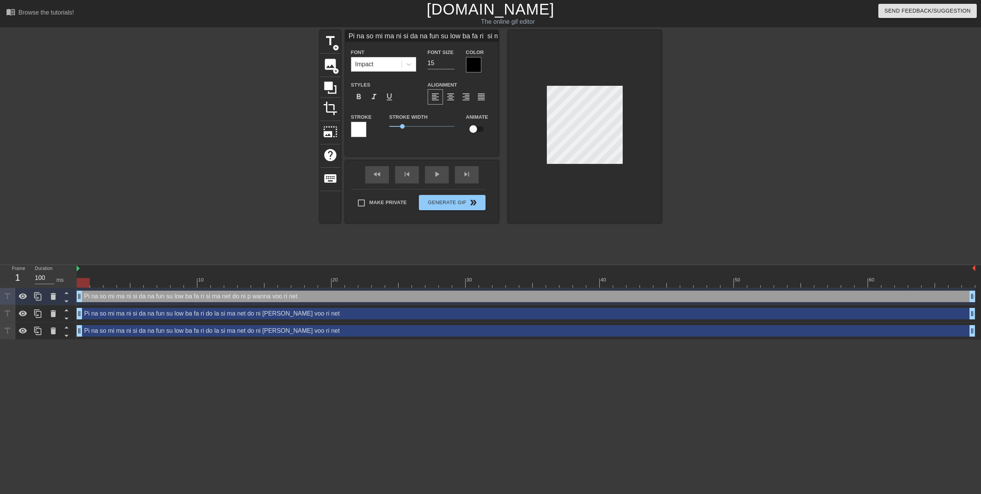
scroll to position [1, 4]
type textarea "Pi na so mi ma ni si da na fun su low ba fa ri si ma net do ni p wanna voo ri n…"
type input "Pi na so mi ma ni si da na fun su low ba fa ri dsi ma net do ni p wanna voo ri …"
type textarea "Pi na so mi ma ni si da na fun su low ba fa ri dsi ma net do ni p wanna voo ri …"
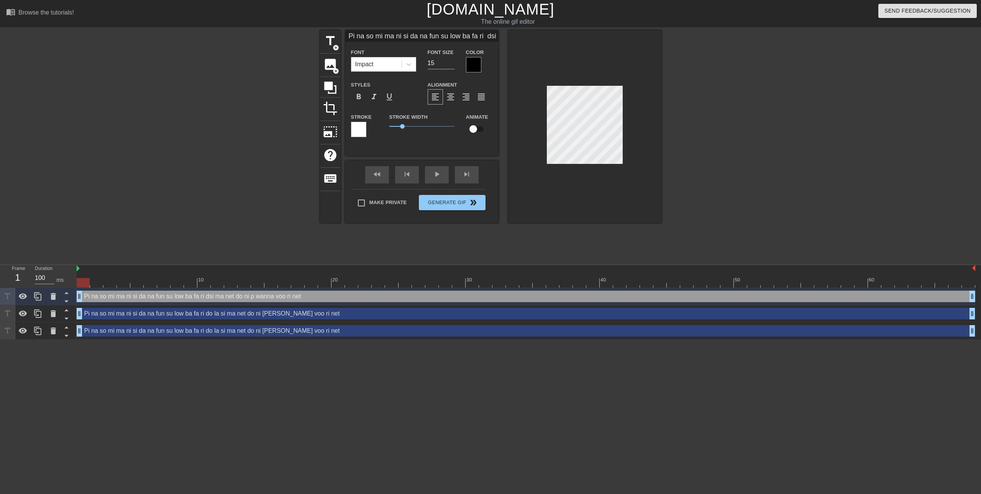
type input "Pi na so mi ma ni si da na fun su low ba fa ri dosi ma net do ni p wanna voo ri…"
type textarea "Pi na so mi ma ni si da na fun su low ba fa ri dosi ma net do ni p wanna voo ri…"
type input "Pi na so mi ma ni si da na fun su low ba fa ri do si ma net do ni p wanna voo r…"
type textarea "Pi na so mi ma ni si da na fun su low ba fa ri do si ma net do ni p wanna voo r…"
type input "Pi na so mi ma ni si da na fun su low ba fa ri do lsi ma net do ni p wanna voo …"
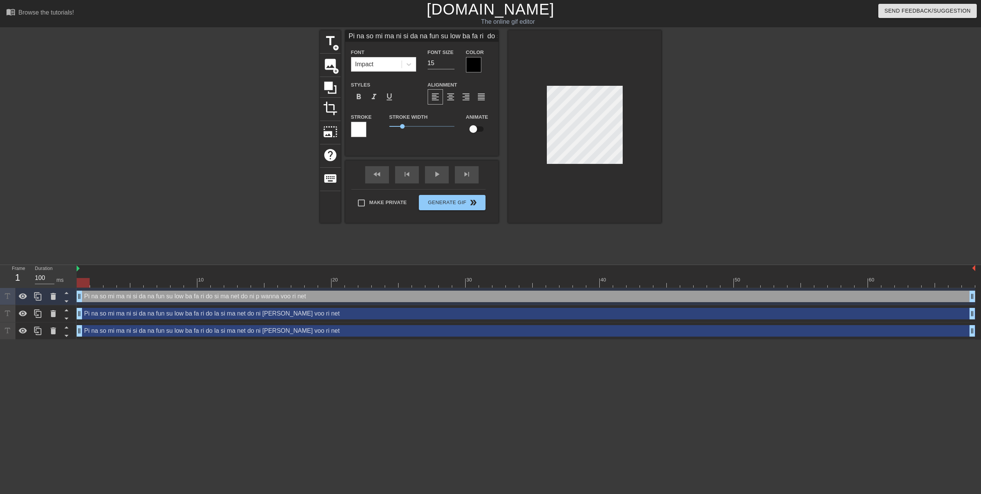
type textarea "Pi na so mi ma ni si da na fun su low ba fa ri do lsi ma net do ni p wanna voo …"
type input "Pi na so mi ma ni si da na fun su low ba fa ri do lasi ma net do ni p wanna voo…"
type textarea "Pi na so mi ma ni si da na fun su low ba fa ri do lasi ma net do ni p wanna voo…"
type input "Pi na so mi ma ni si da na fun su low ba fa ri do la si ma net do ni p wanna vo…"
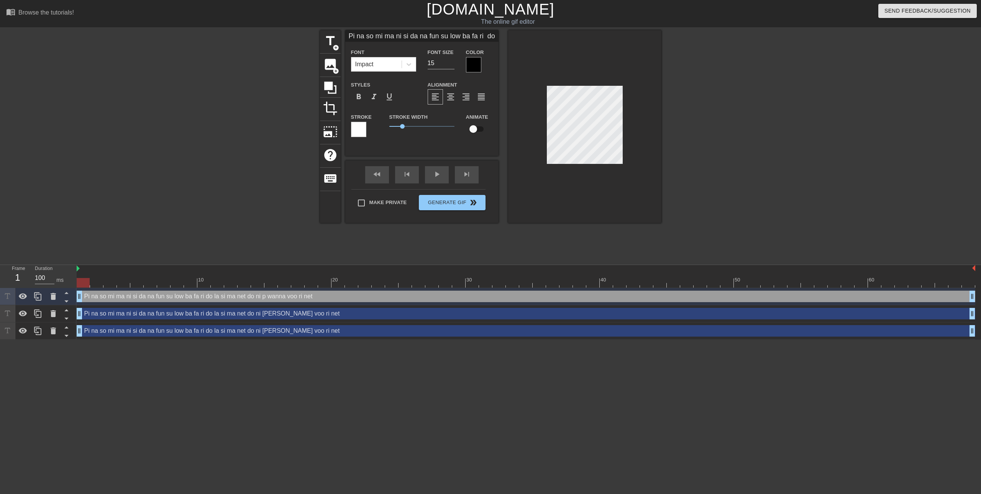
type textarea "Pi na so mi ma ni si da na fun su low ba fa ri do la si ma net do ni p wanna vo…"
click at [639, 92] on div at bounding box center [584, 126] width 153 height 193
click at [646, 101] on div at bounding box center [584, 126] width 153 height 193
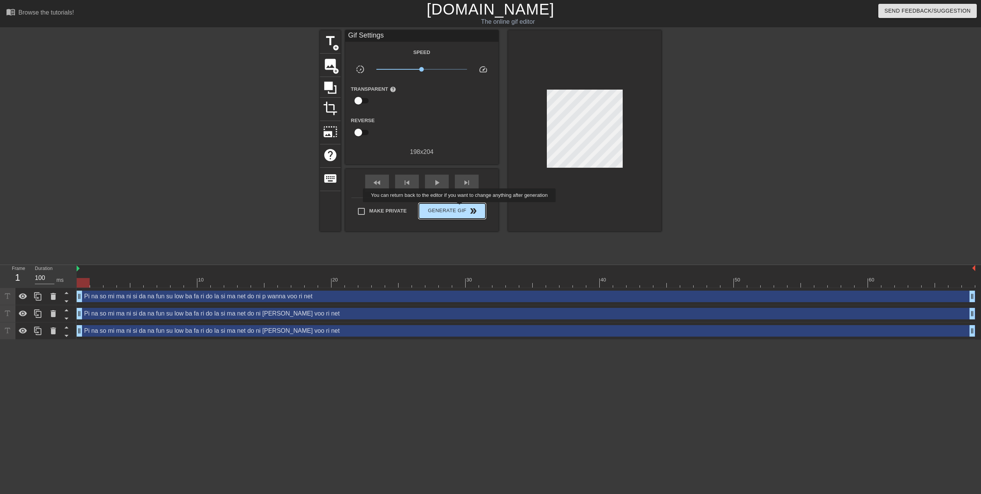
click at [460, 208] on span "Generate Gif double_arrow" at bounding box center [452, 210] width 60 height 9
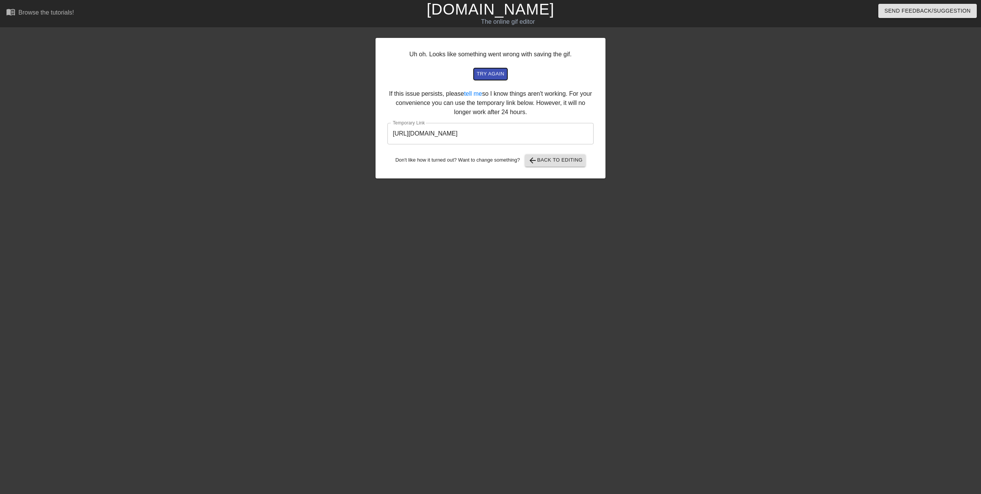
click at [495, 72] on span "try again" at bounding box center [491, 74] width 28 height 9
drag, startPoint x: 568, startPoint y: 135, endPoint x: 376, endPoint y: 131, distance: 191.6
click at [376, 131] on div "Uh oh. Looks like something went wrong with saving the gif. try again If this i…" at bounding box center [490, 108] width 230 height 141
